Goal: Transaction & Acquisition: Purchase product/service

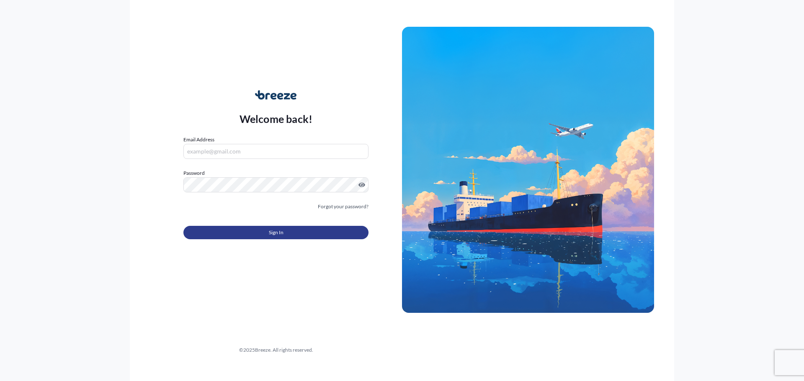
type input "[EMAIL_ADDRESS][DOMAIN_NAME]"
click at [285, 232] on button "Sign In" at bounding box center [275, 232] width 185 height 13
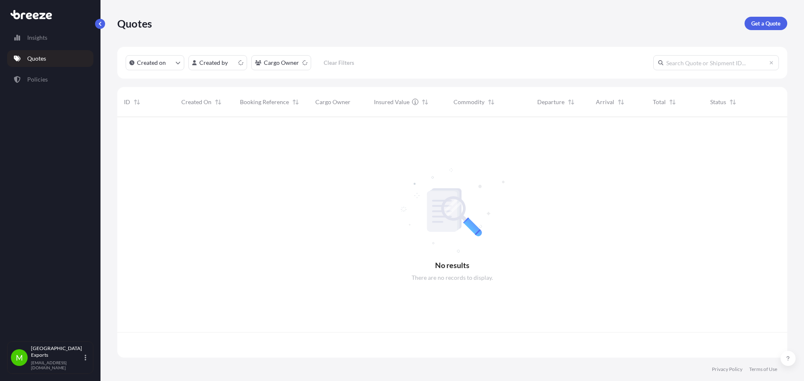
scroll to position [239, 663]
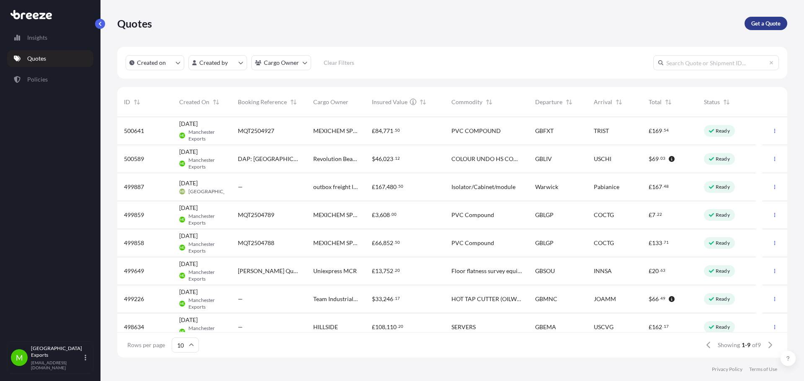
click at [759, 25] on p "Get a Quote" at bounding box center [765, 23] width 29 height 8
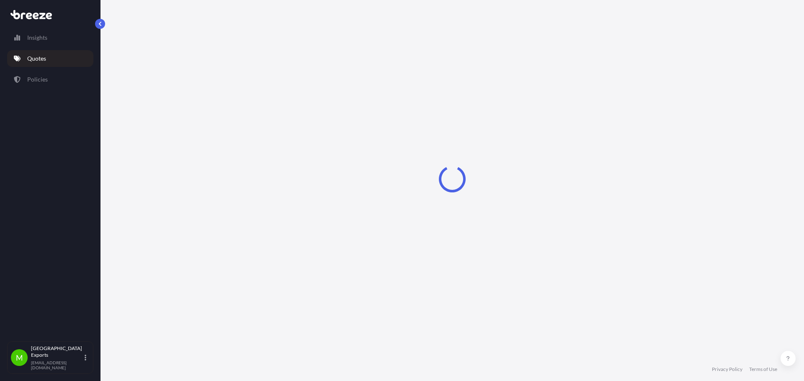
select select "Road"
select select "Sea"
select select "1"
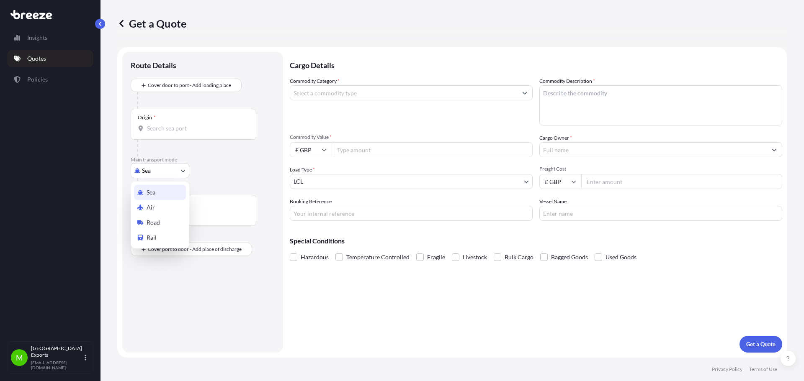
click at [160, 169] on body "Insights Quotes Policies M Manchester Exports [EMAIL_ADDRESS][DOMAIN_NAME] Get …" at bounding box center [402, 190] width 804 height 381
click at [160, 211] on div "Air" at bounding box center [160, 207] width 52 height 15
select select "Air"
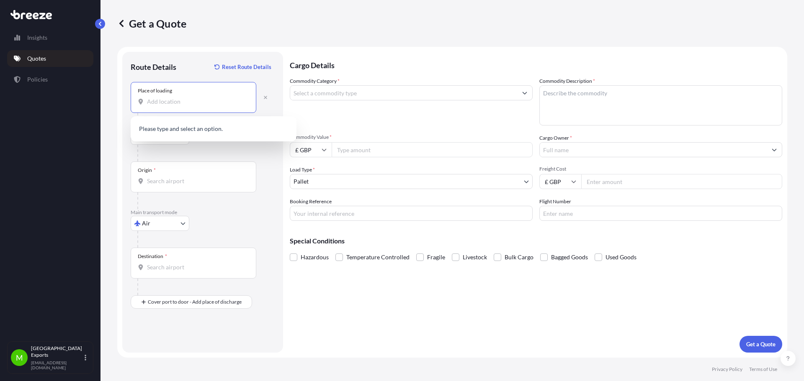
click at [176, 105] on input "Place of loading" at bounding box center [196, 102] width 99 height 8
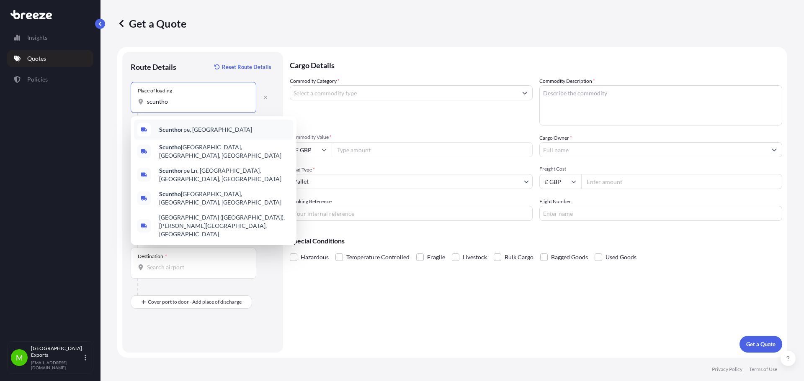
click at [196, 128] on span "Scuntho rpe, [GEOGRAPHIC_DATA]" at bounding box center [205, 130] width 93 height 8
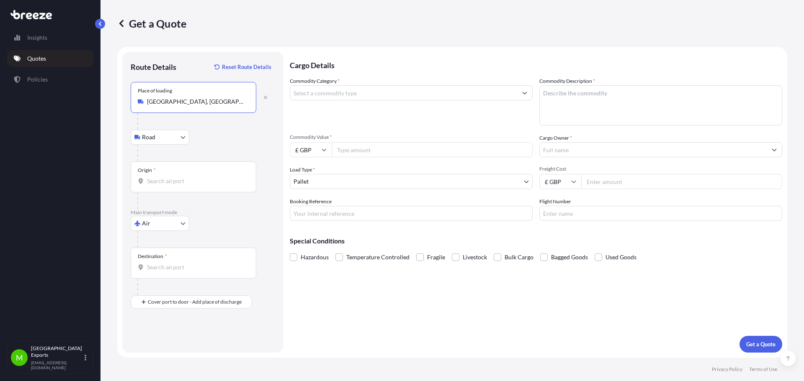
type input "[GEOGRAPHIC_DATA], [GEOGRAPHIC_DATA]"
click at [168, 190] on div "Origin *" at bounding box center [194, 177] width 126 height 31
click at [168, 185] on input "Origin *" at bounding box center [196, 181] width 99 height 8
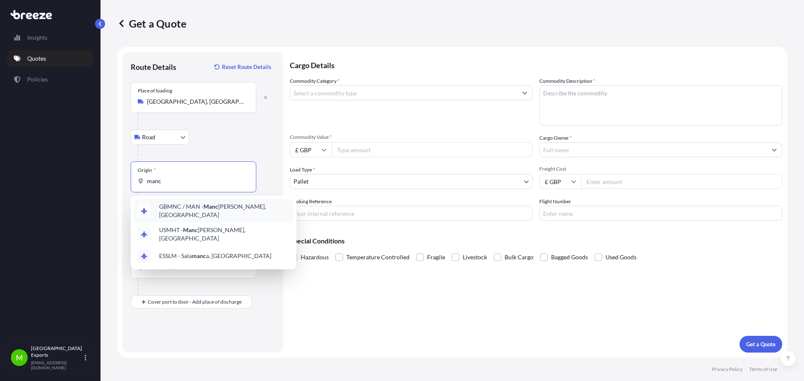
click at [202, 209] on span "GBMNC / MAN - Manc [PERSON_NAME], [GEOGRAPHIC_DATA]" at bounding box center [224, 211] width 131 height 17
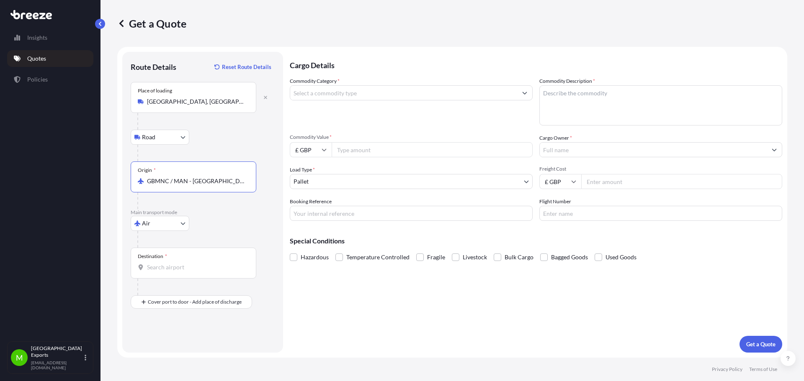
type input "GBMNC / MAN - [GEOGRAPHIC_DATA], [GEOGRAPHIC_DATA]"
click at [180, 269] on input "Destination *" at bounding box center [196, 267] width 99 height 8
type input "q"
click at [205, 294] on span "QA DOH - Doh a, [GEOGRAPHIC_DATA]" at bounding box center [209, 295] width 100 height 8
type input "QADOH - [GEOGRAPHIC_DATA], [GEOGRAPHIC_DATA]"
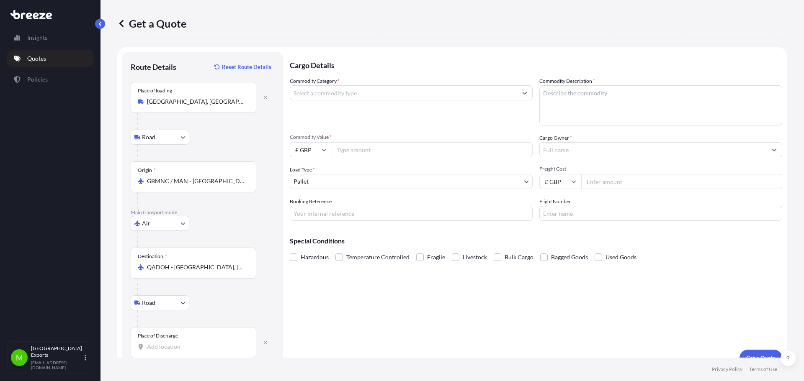
click at [167, 355] on div "Place of Discharge" at bounding box center [194, 342] width 126 height 31
click at [167, 351] on input "Place of Discharge" at bounding box center [196, 347] width 99 height 8
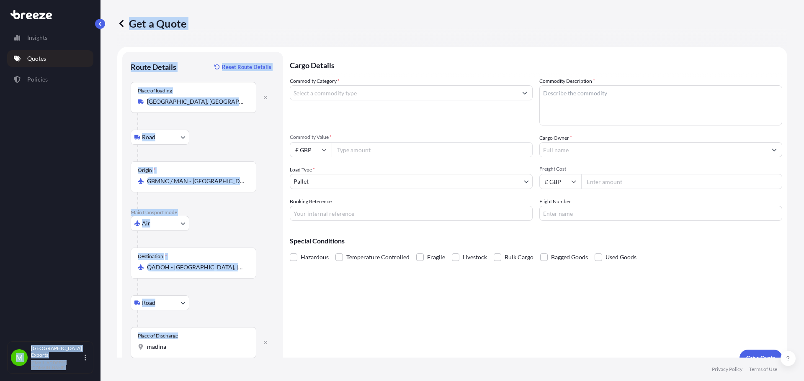
drag, startPoint x: 179, startPoint y: 342, endPoint x: 80, endPoint y: 337, distance: 98.5
click at [82, 338] on div "Insights Quotes Policies M Manchester Exports [EMAIL_ADDRESS][DOMAIN_NAME] Get …" at bounding box center [402, 190] width 804 height 381
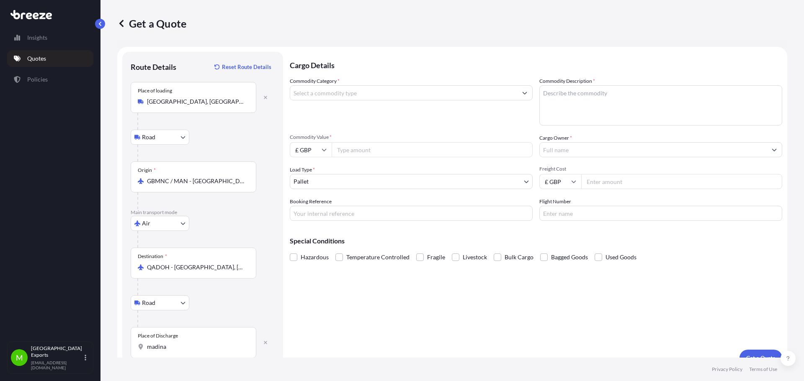
drag, startPoint x: 196, startPoint y: 350, endPoint x: 188, endPoint y: 349, distance: 7.5
click at [189, 349] on input "madina" at bounding box center [196, 347] width 99 height 8
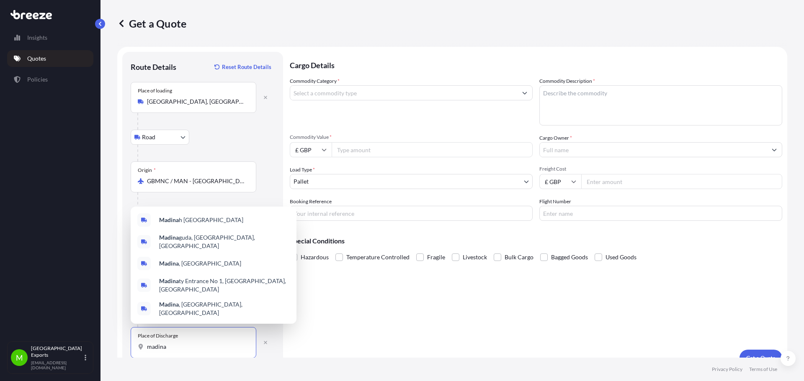
drag, startPoint x: 169, startPoint y: 349, endPoint x: 113, endPoint y: 344, distance: 56.7
click at [114, 344] on div "Get a Quote Route Details Reset Route Details Place of loading [GEOGRAPHIC_DATA…" at bounding box center [451, 179] width 703 height 358
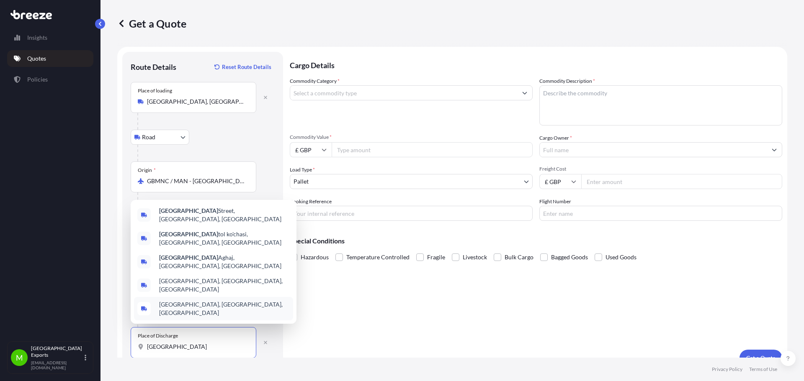
drag, startPoint x: 180, startPoint y: 344, endPoint x: 105, endPoint y: 343, distance: 74.5
click at [105, 343] on div "Get a Quote Route Details Reset Route Details Place of loading [GEOGRAPHIC_DATA…" at bounding box center [451, 179] width 703 height 358
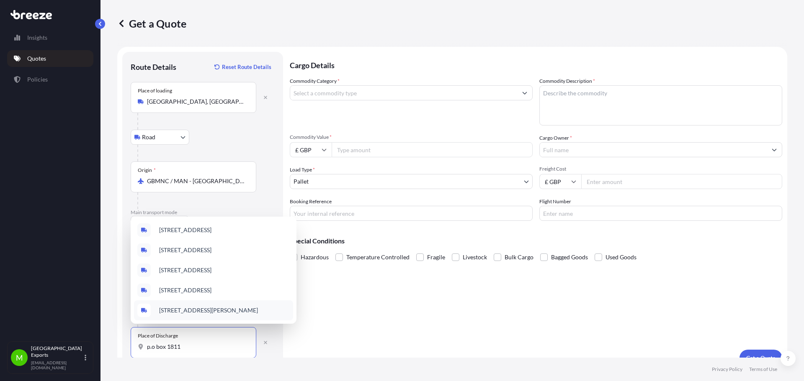
scroll to position [1, 0]
drag, startPoint x: 183, startPoint y: 351, endPoint x: 62, endPoint y: 319, distance: 125.1
click at [67, 335] on div "Insights Quotes Policies M Manchester Exports [EMAIL_ADDRESS][DOMAIN_NAME] Get …" at bounding box center [402, 190] width 804 height 381
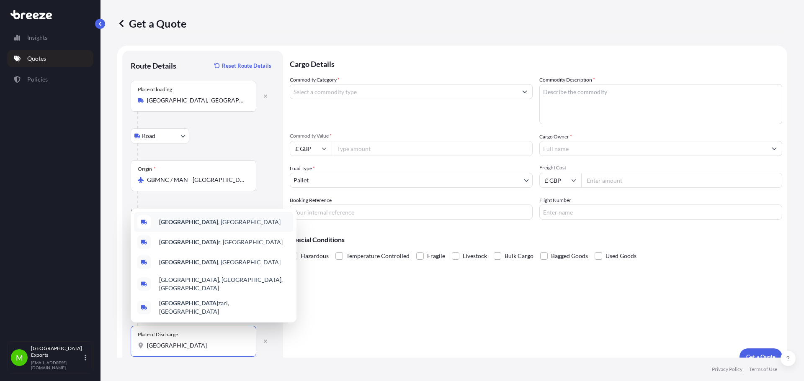
click at [198, 226] on div "[GEOGRAPHIC_DATA] , [GEOGRAPHIC_DATA]" at bounding box center [213, 222] width 159 height 20
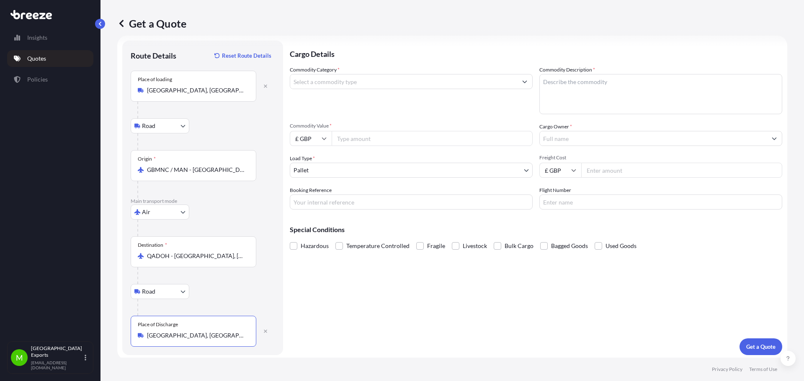
scroll to position [14, 0]
type input "[GEOGRAPHIC_DATA], [GEOGRAPHIC_DATA]"
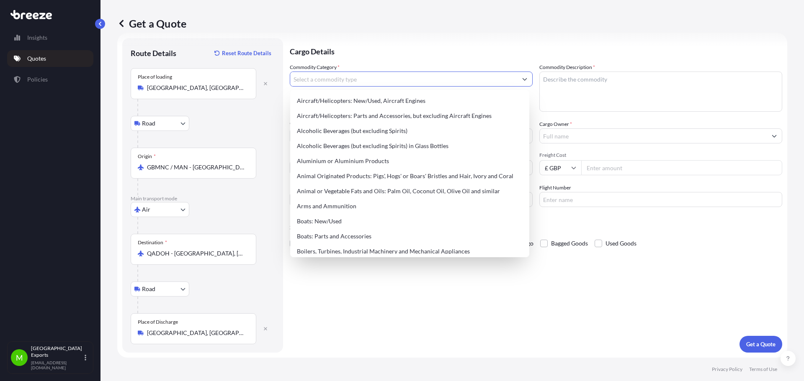
click at [354, 80] on input "Commodity Category *" at bounding box center [403, 79] width 227 height 15
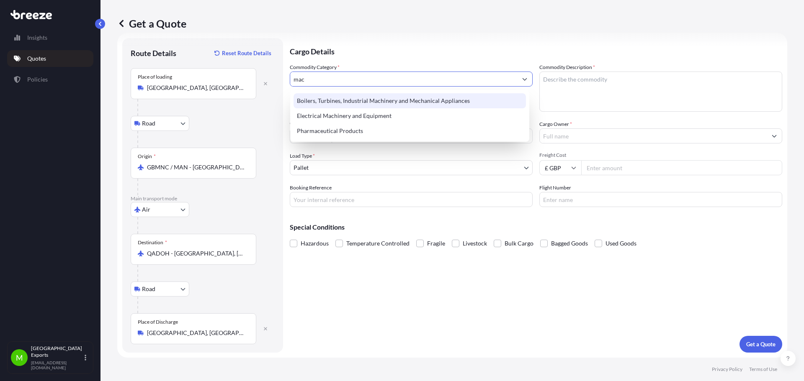
click at [385, 99] on div "Boilers, Turbines, Industrial Machinery and Mechanical Appliances" at bounding box center [409, 100] width 232 height 15
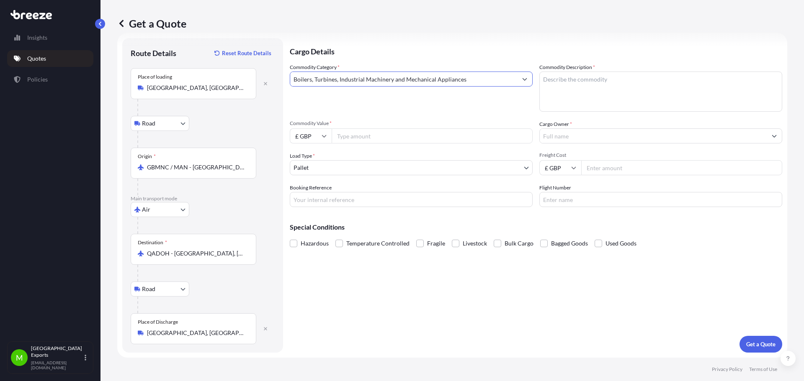
type input "Boilers, Turbines, Industrial Machinery and Mechanical Appliances"
click at [605, 79] on textarea "Commodity Description *" at bounding box center [660, 92] width 243 height 40
type textarea "HOT TAP TEE (PIPE FITTINGS)"
click at [324, 138] on icon at bounding box center [323, 136] width 5 height 5
click at [307, 193] on div "$ USD" at bounding box center [310, 194] width 35 height 16
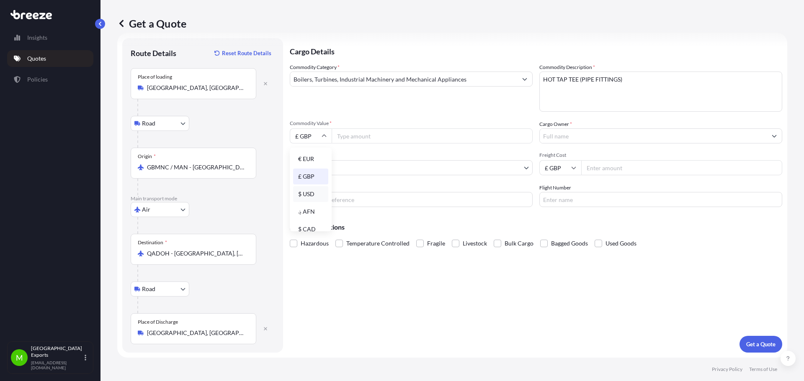
type input "$ USD"
click at [355, 139] on input "Commodity Value *" at bounding box center [431, 135] width 201 height 15
type input "405820.06"
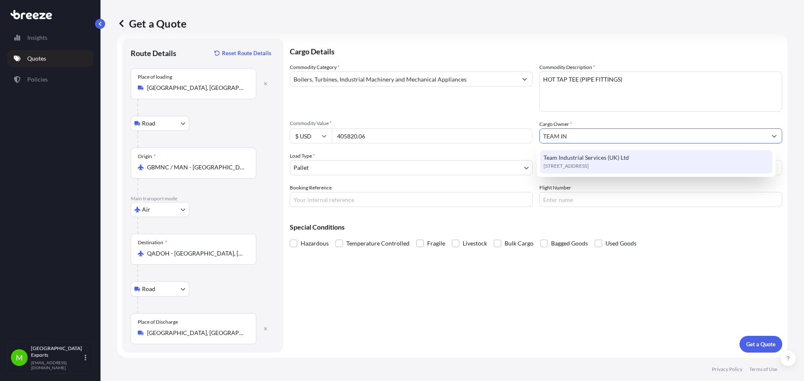
click at [589, 159] on span "Team Industrial Services (UK) Ltd" at bounding box center [585, 158] width 85 height 8
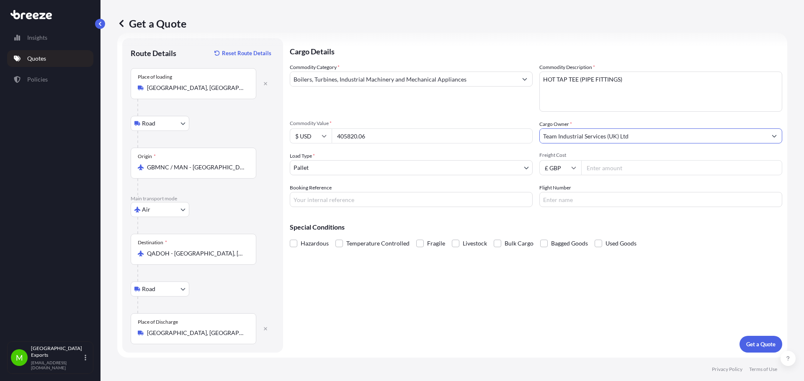
type input "Team Industrial Services (UK) Ltd"
click at [603, 169] on input "Freight Cost" at bounding box center [681, 167] width 201 height 15
click at [603, 164] on input "Freight Cost" at bounding box center [681, 167] width 201 height 15
type input "11295"
type input "MA2500604"
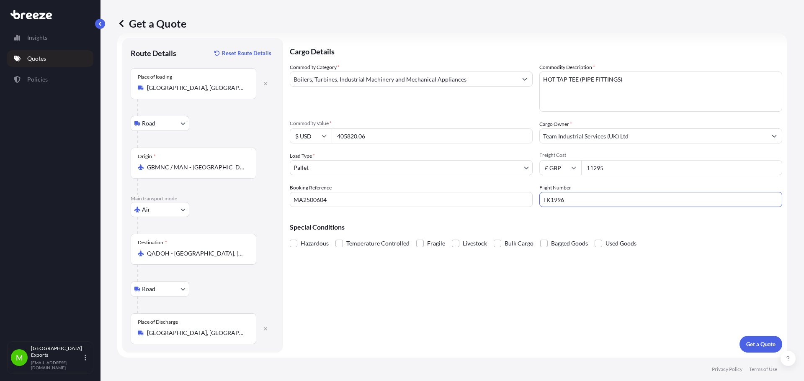
type input "TK1996"
click at [746, 341] on p "Get a Quote" at bounding box center [760, 344] width 29 height 8
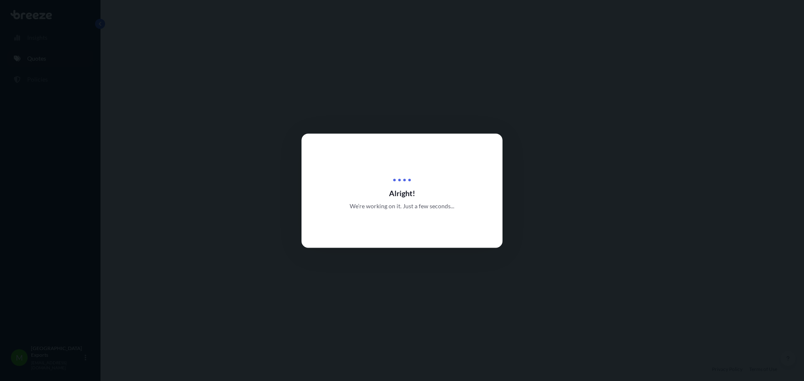
select select "Road"
select select "Air"
select select "Road"
select select "1"
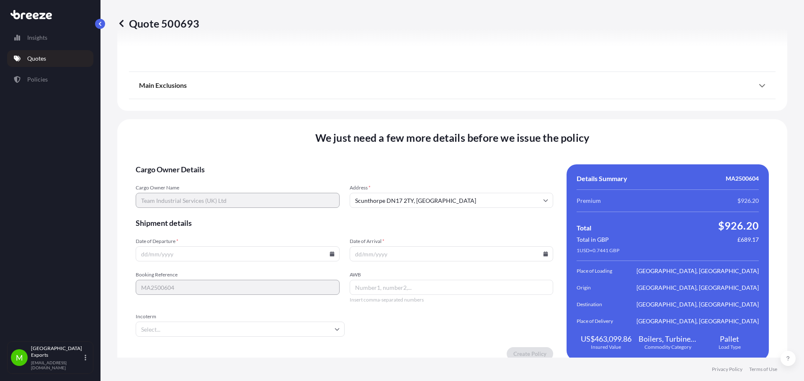
scroll to position [1114, 0]
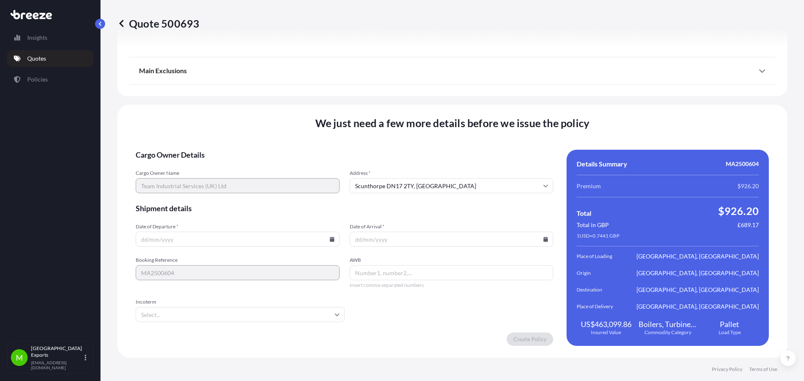
click at [227, 243] on input "Date of Departure *" at bounding box center [238, 239] width 204 height 15
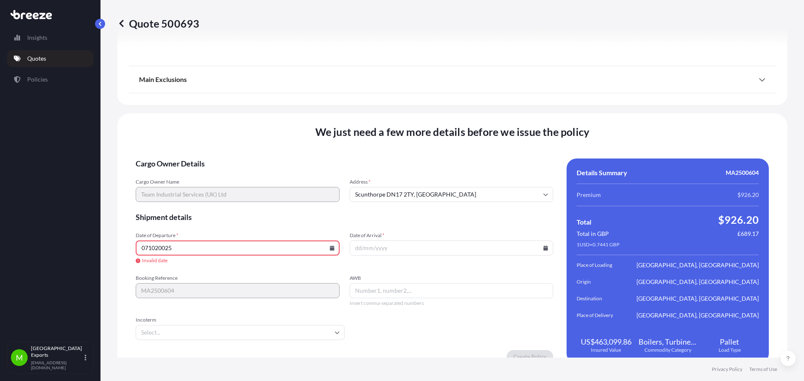
click at [331, 250] on div "071020025" at bounding box center [238, 248] width 204 height 15
click at [331, 248] on icon at bounding box center [331, 248] width 5 height 5
click at [198, 159] on button "7" at bounding box center [197, 157] width 13 height 13
type input "[DATE]"
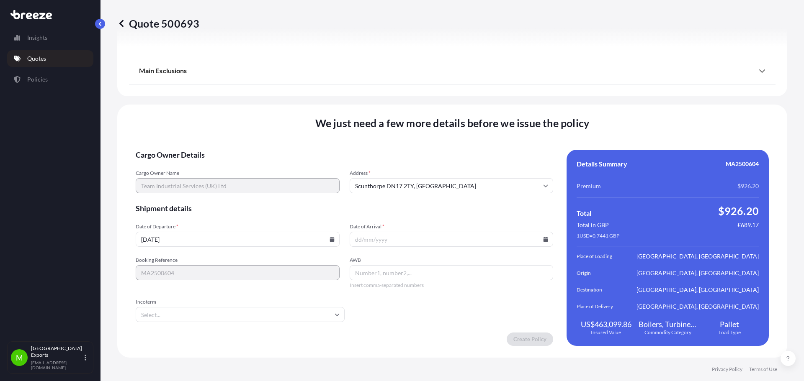
click at [429, 240] on input "Date of Arrival *" at bounding box center [451, 239] width 204 height 15
type input "[DATE]"
type input "23540392085"
type input "DDP"
click at [308, 329] on li "DDP" at bounding box center [239, 337] width 200 height 16
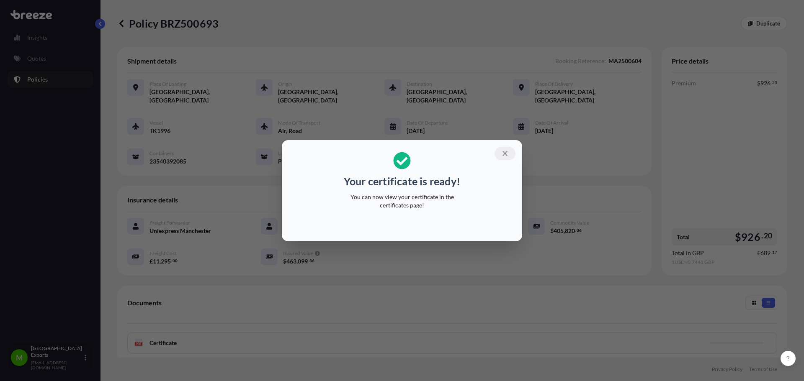
click at [502, 151] on icon "button" at bounding box center [505, 154] width 8 height 8
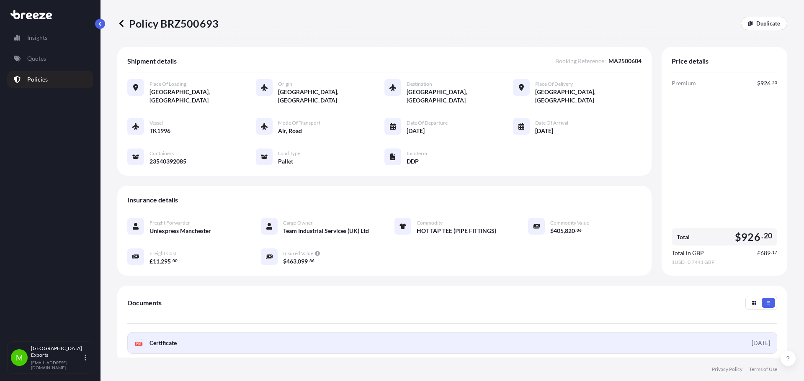
click at [751, 339] on div "[DATE]" at bounding box center [760, 343] width 18 height 8
